Goal: Information Seeking & Learning: Understand process/instructions

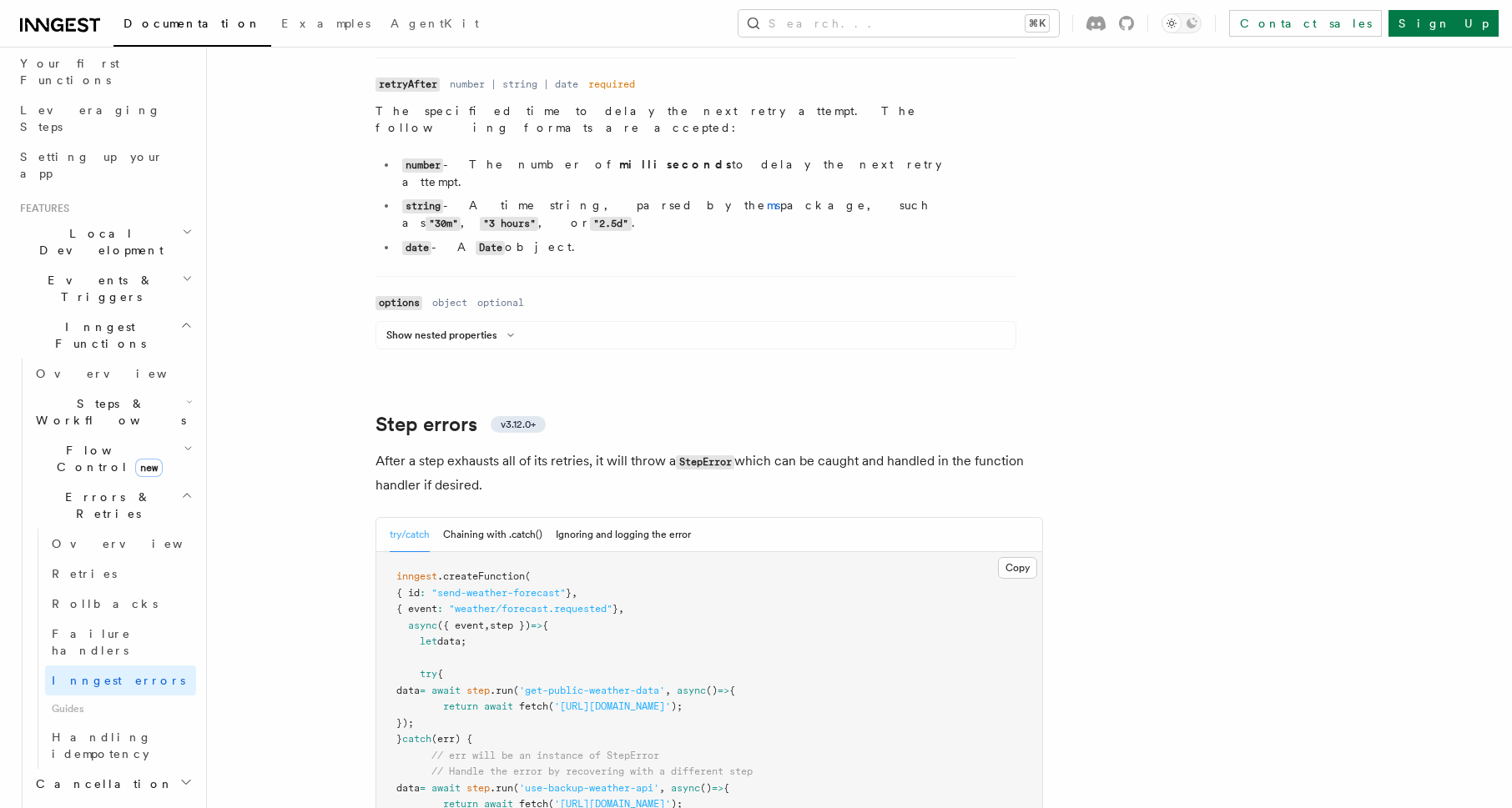
scroll to position [2554, 0]
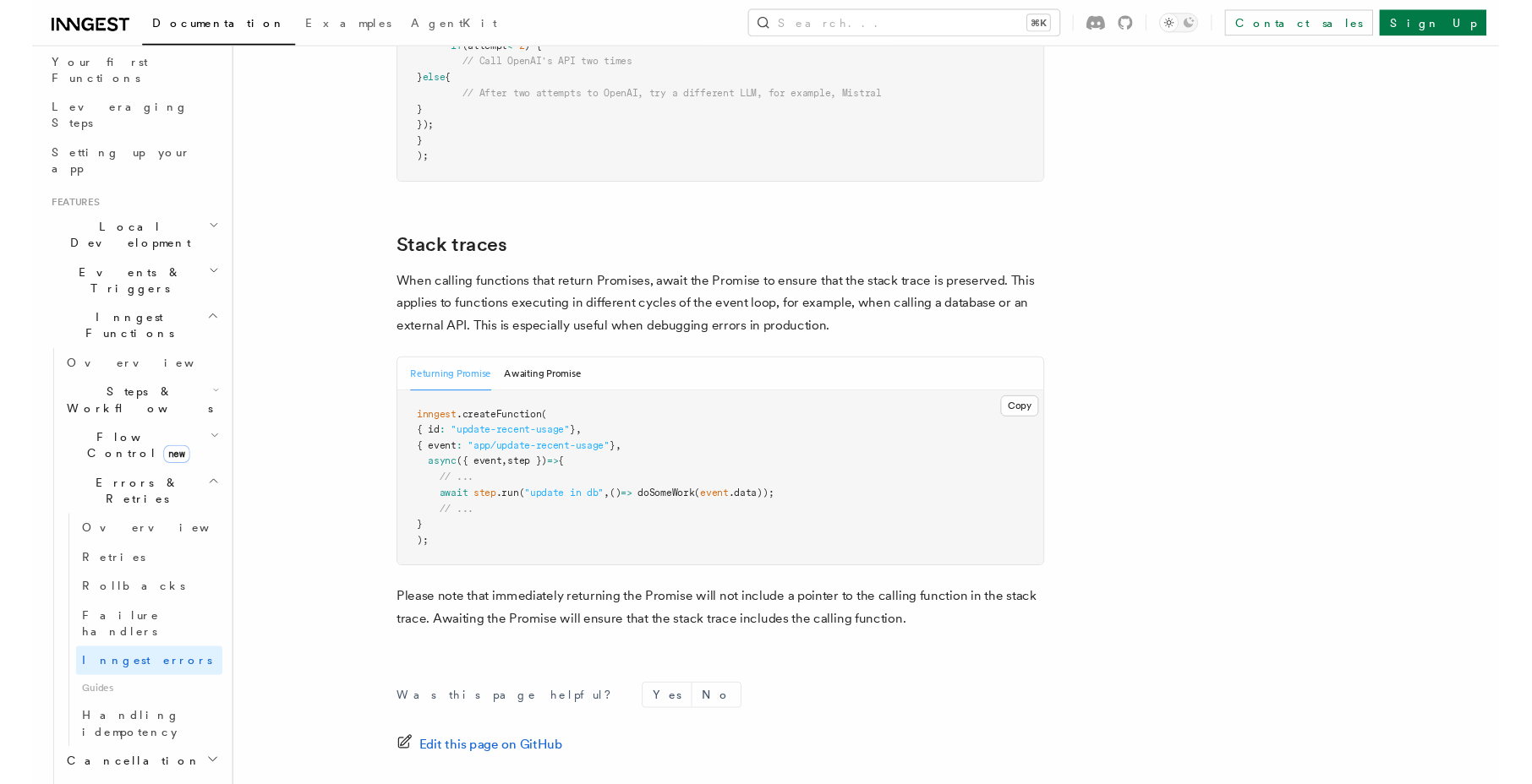
scroll to position [3767, 0]
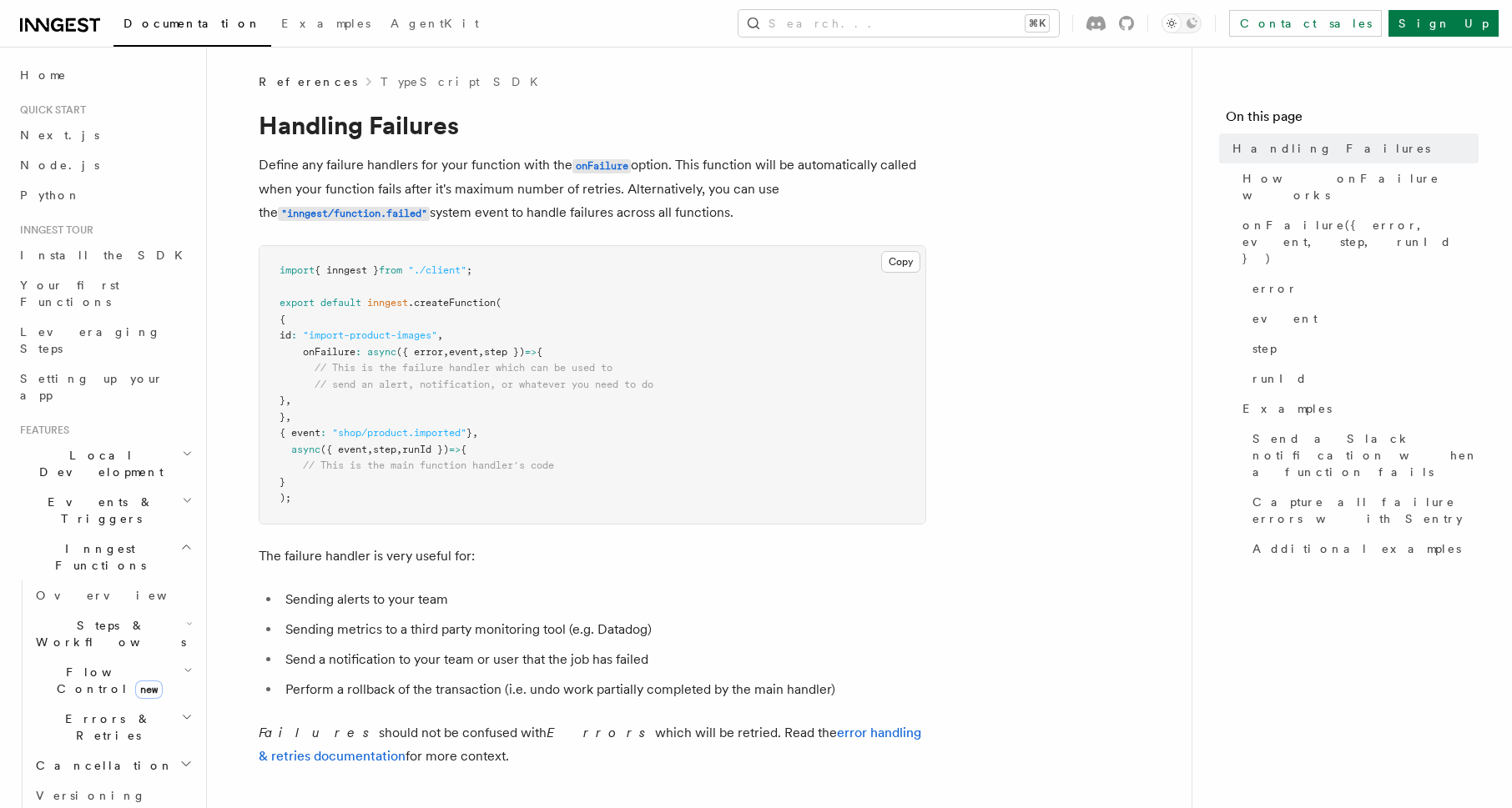
click at [588, 492] on pre "import { inngest } from "./client" ; export default inngest .createFunction ( {…" at bounding box center [592, 384] width 666 height 278
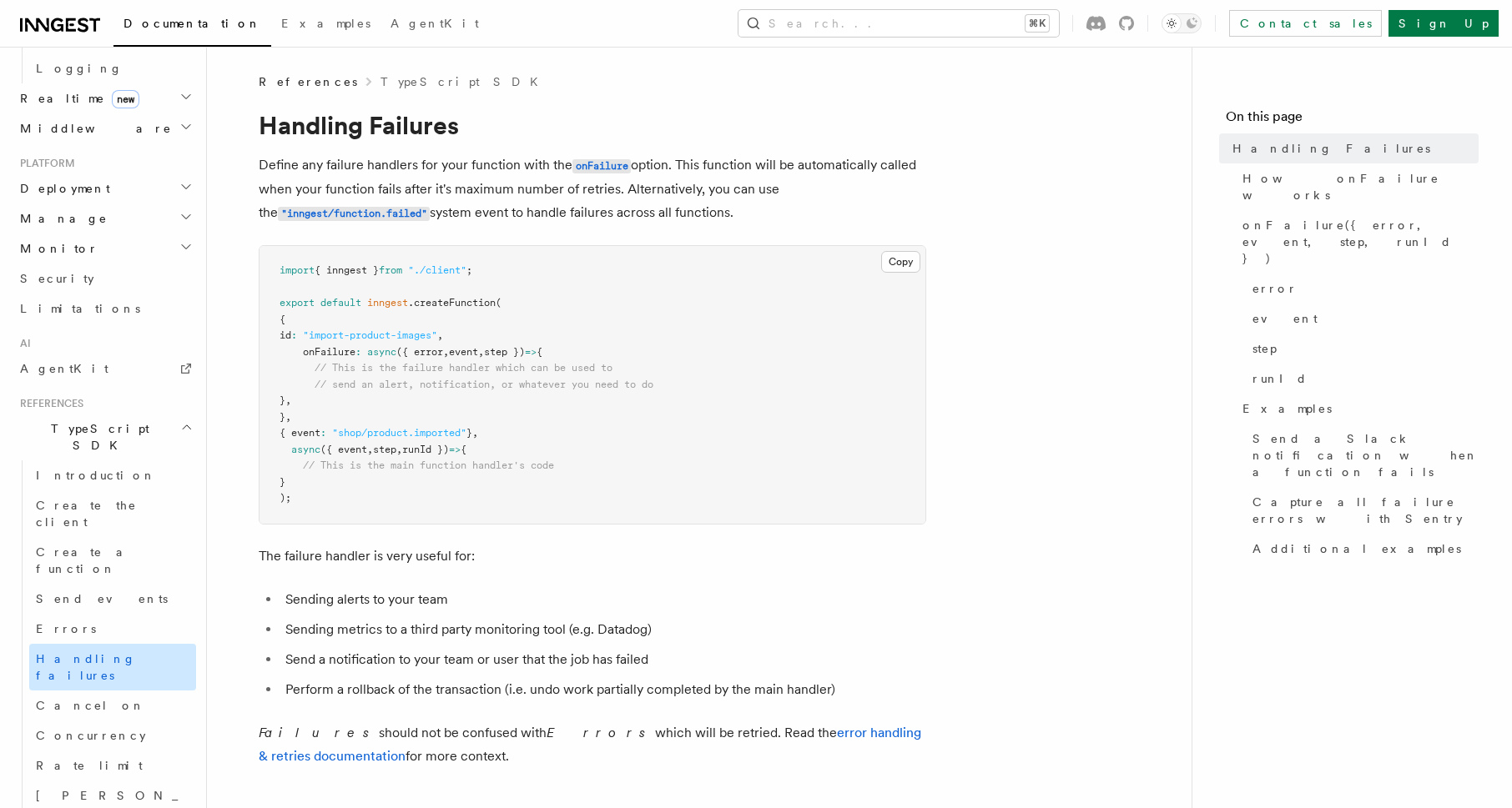
scroll to position [760, 0]
click at [99, 590] on span "Send events" at bounding box center [101, 597] width 132 height 13
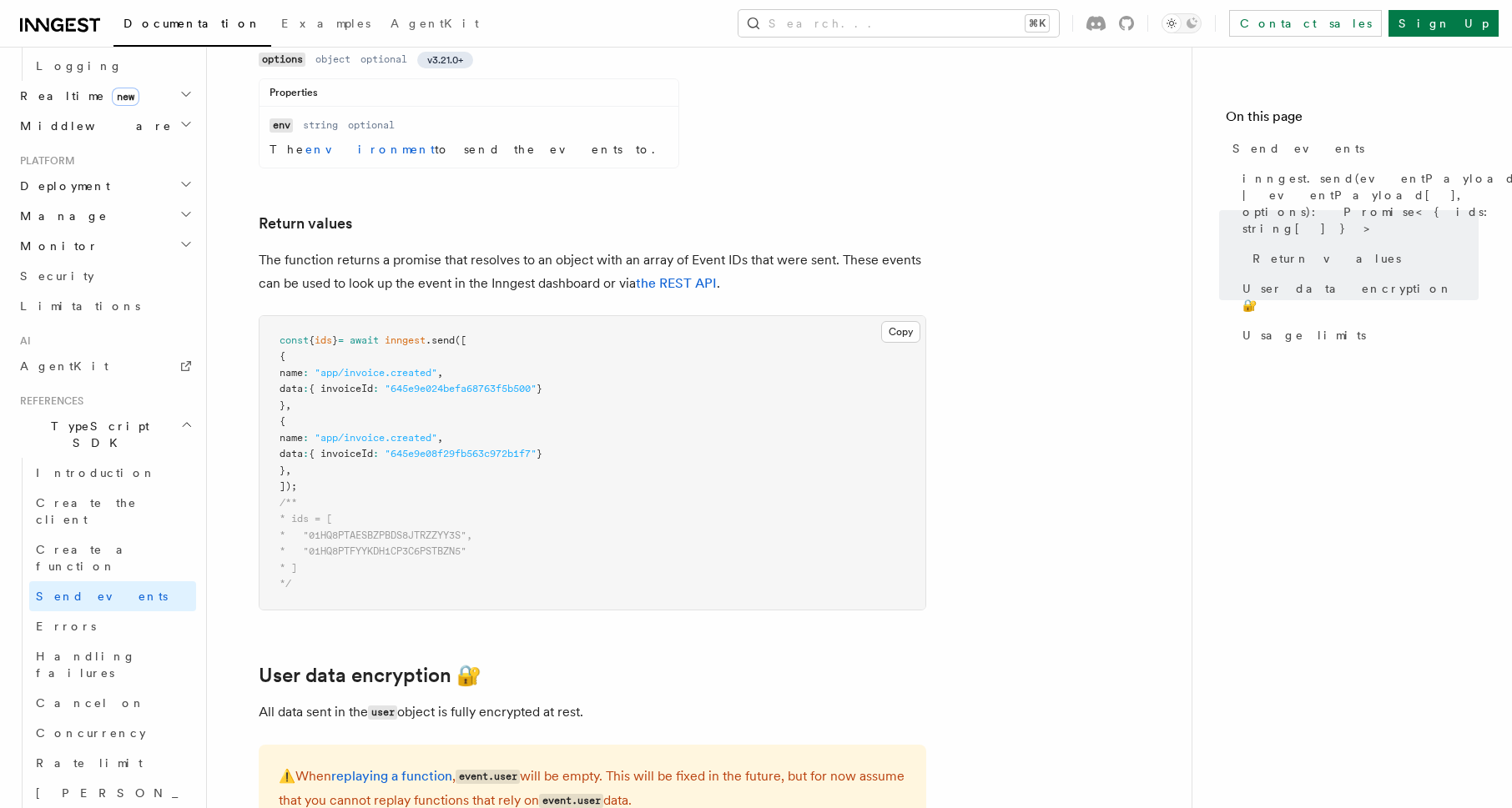
scroll to position [1980, 0]
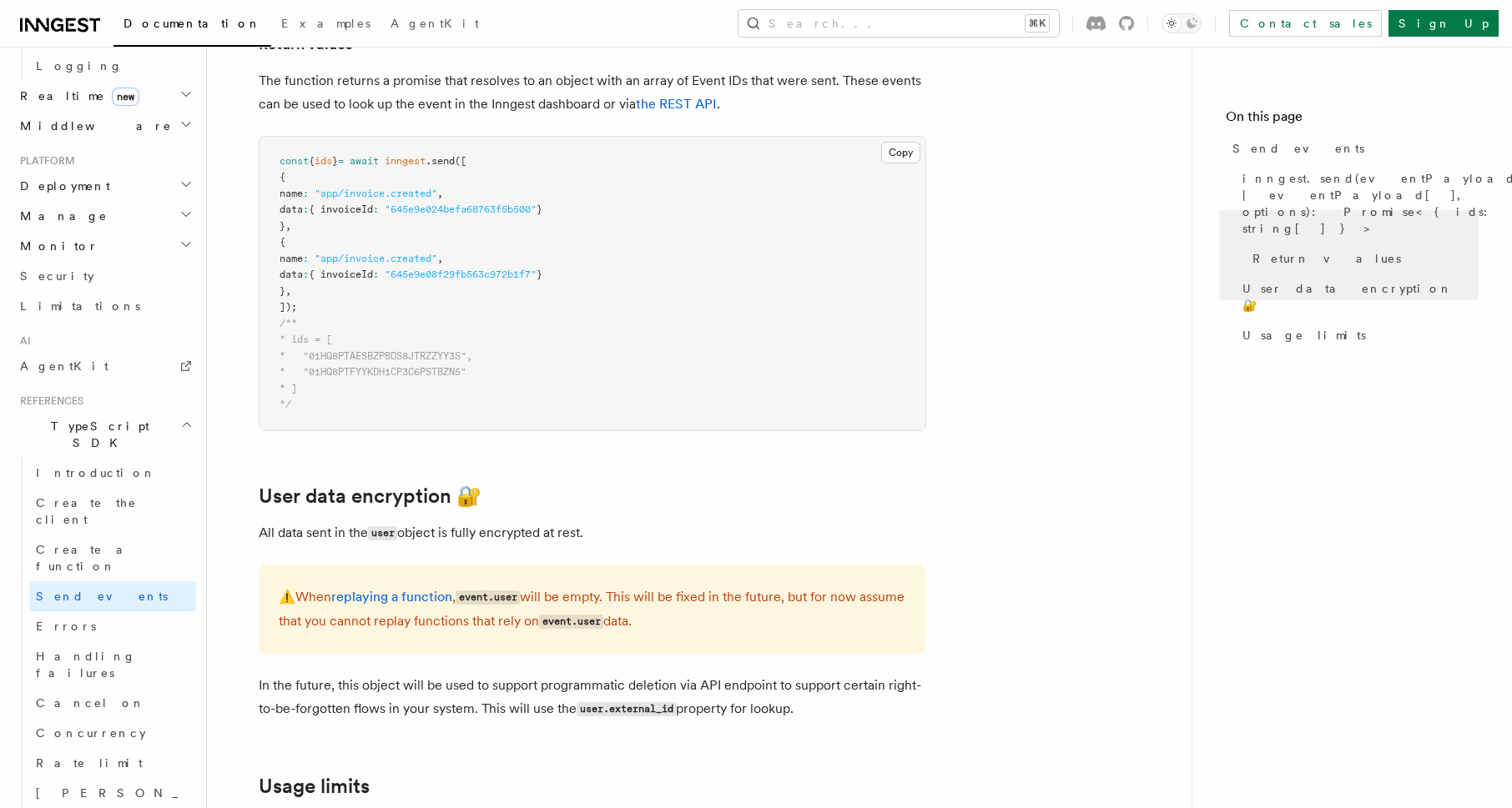
click at [395, 673] on p "In the future, this object will be used to support programmatic deletion via AP…" at bounding box center [592, 697] width 667 height 47
click at [1311, 180] on span "inngest.send(eventPayload | eventPayload[], options): Promise<{ ids: string[] }>" at bounding box center [1378, 203] width 274 height 66
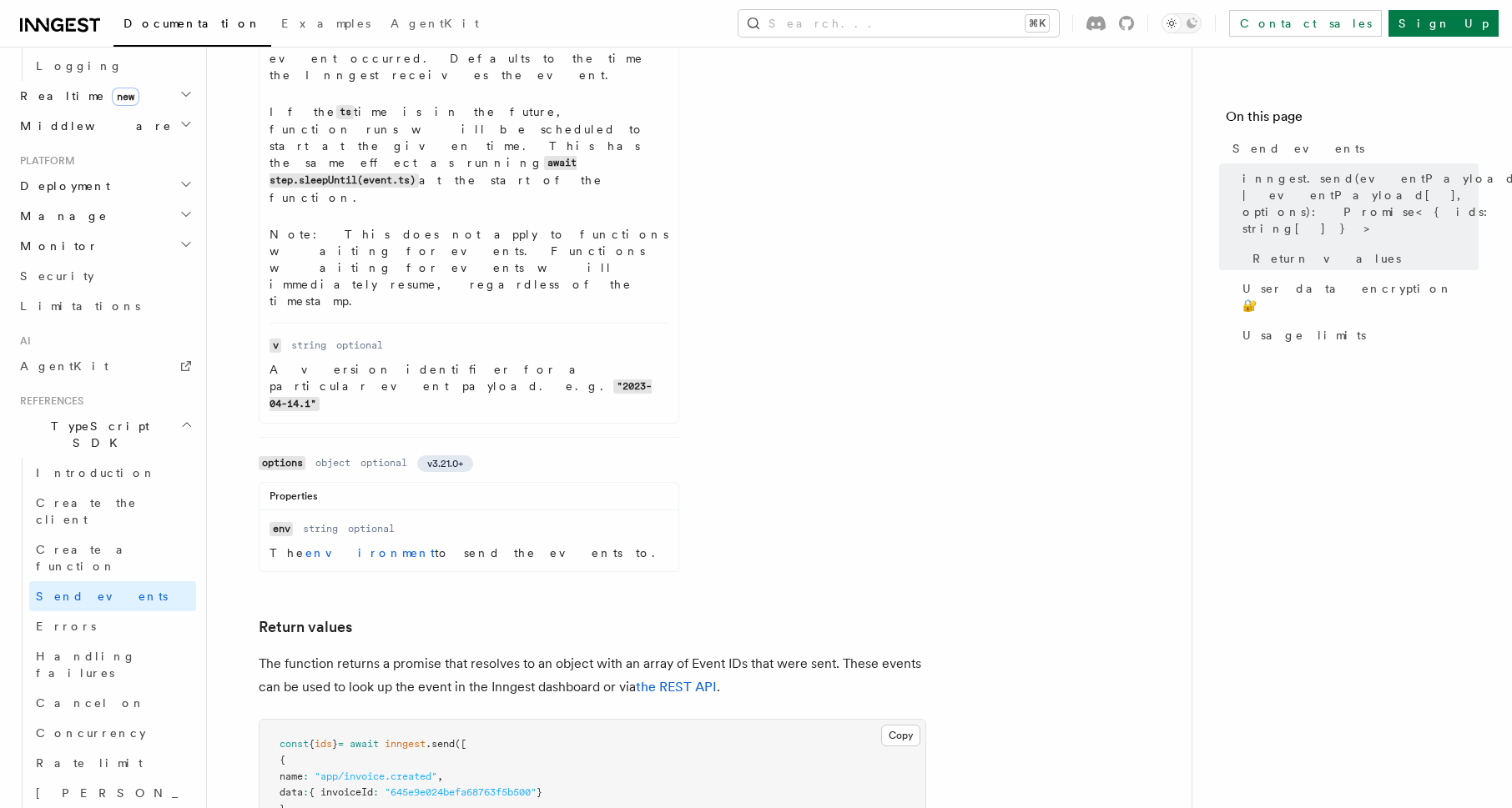
scroll to position [1399, 0]
click at [676, 676] on link "the REST API" at bounding box center [676, 684] width 81 height 15
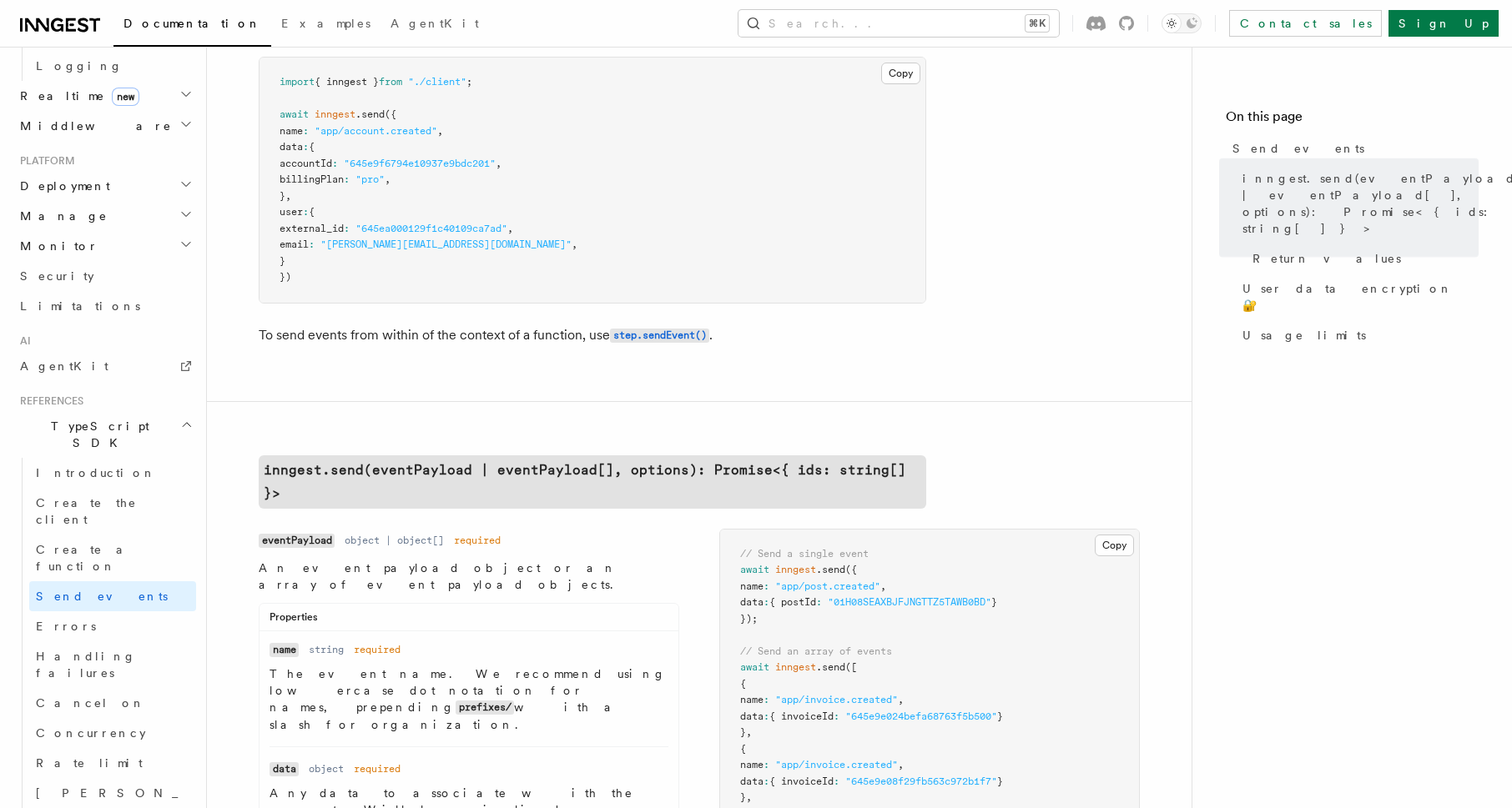
scroll to position [0, 0]
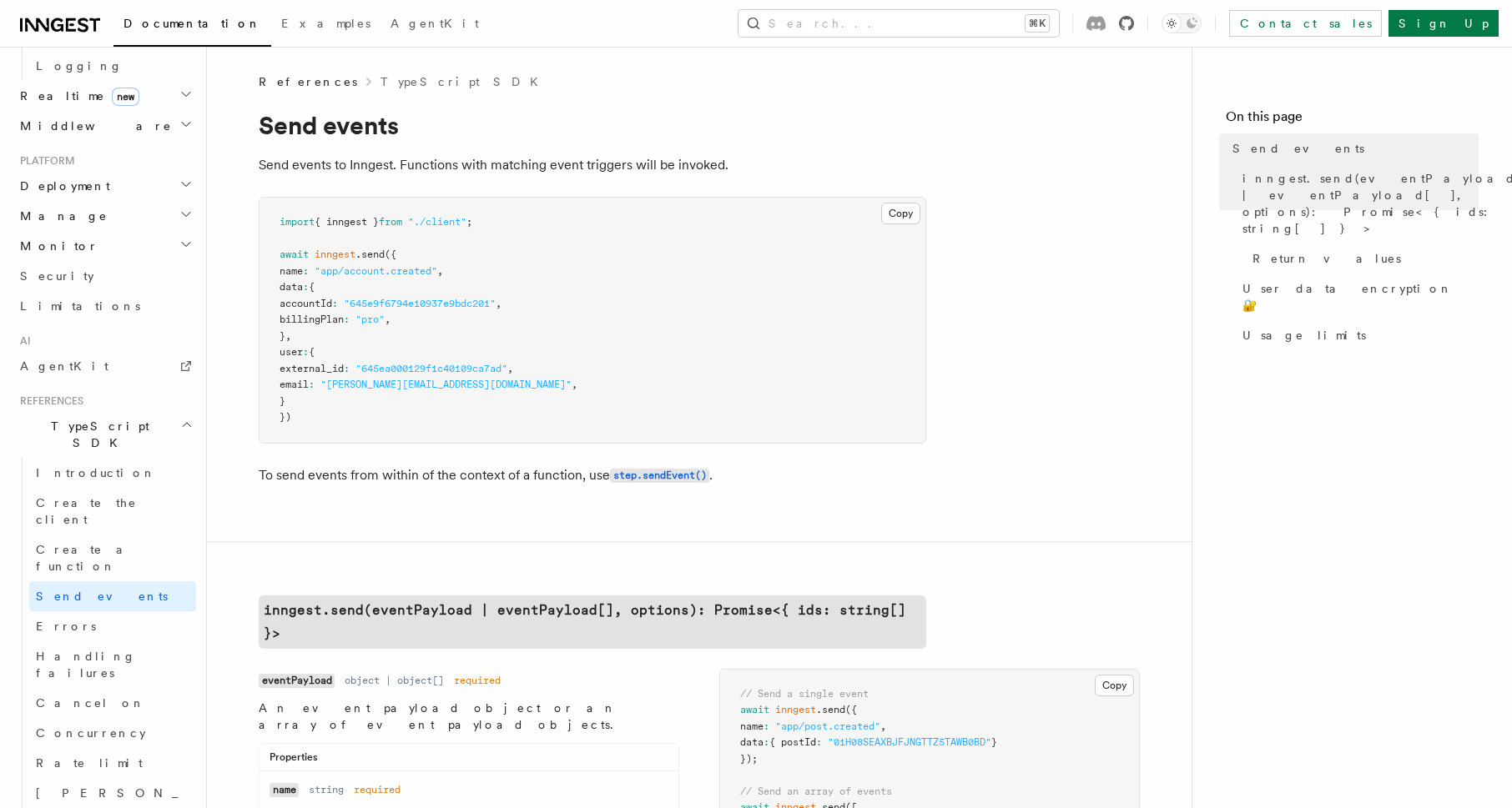
click at [1134, 27] on icon at bounding box center [1127, 23] width 15 height 15
